Goal: Transaction & Acquisition: Purchase product/service

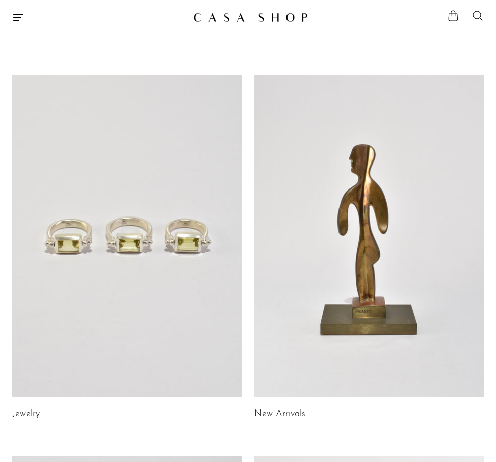
click at [24, 15] on icon "Menu" at bounding box center [18, 17] width 12 height 12
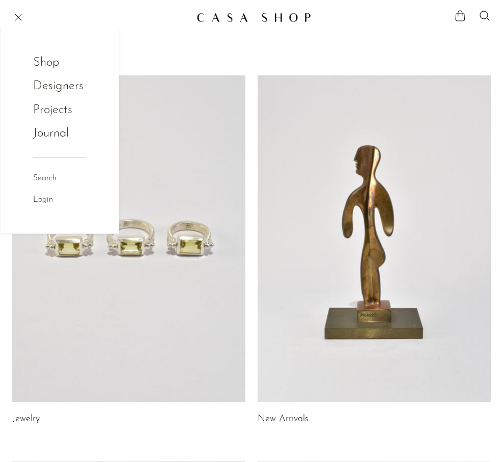
click at [56, 56] on link "Shop" at bounding box center [53, 62] width 40 height 19
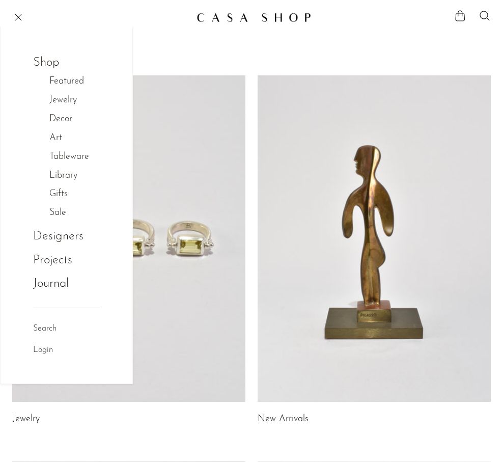
click at [77, 155] on link "Tableware" at bounding box center [74, 157] width 50 height 15
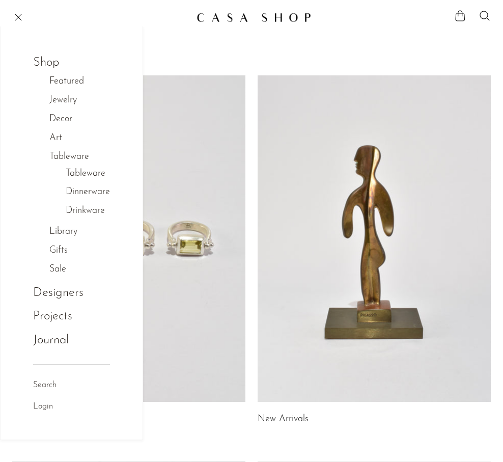
click at [93, 207] on link "Drinkware" at bounding box center [85, 211] width 39 height 15
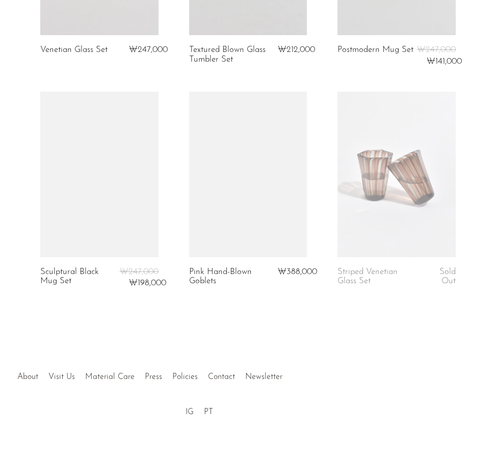
scroll to position [643, 0]
